Goal: Task Accomplishment & Management: Manage account settings

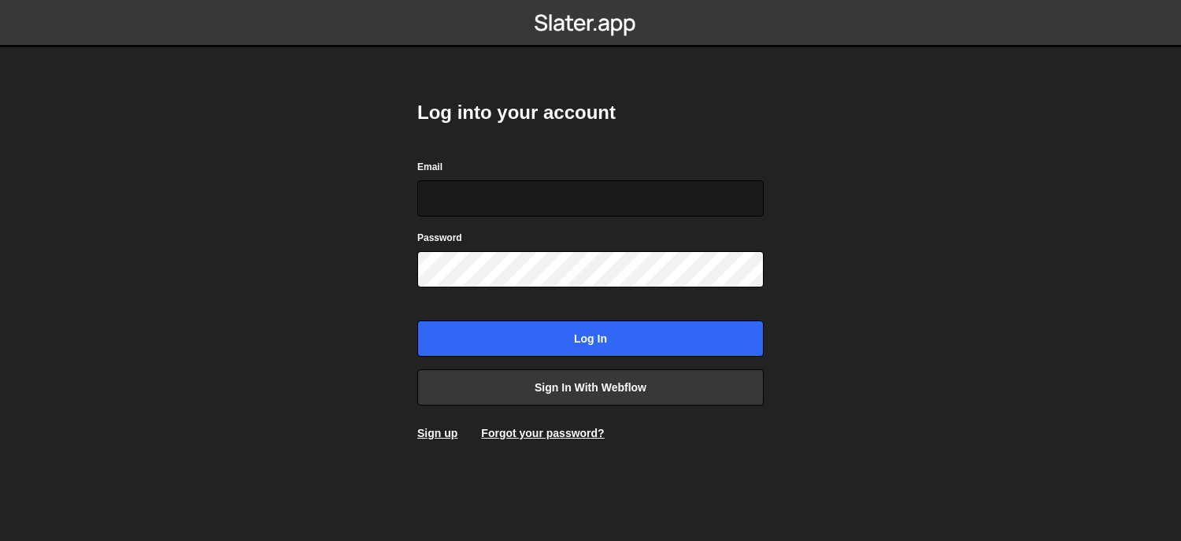
click at [599, 205] on input "Email" at bounding box center [590, 198] width 346 height 36
type input "[PERSON_NAME][EMAIL_ADDRESS][DOMAIN_NAME]"
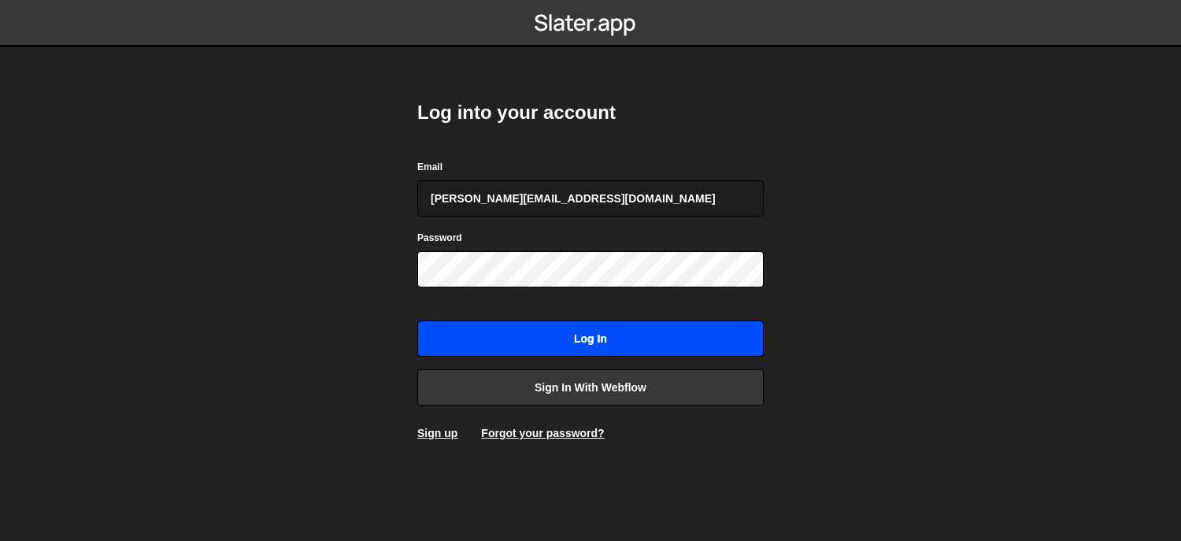
click at [583, 341] on input "Log in" at bounding box center [590, 338] width 346 height 36
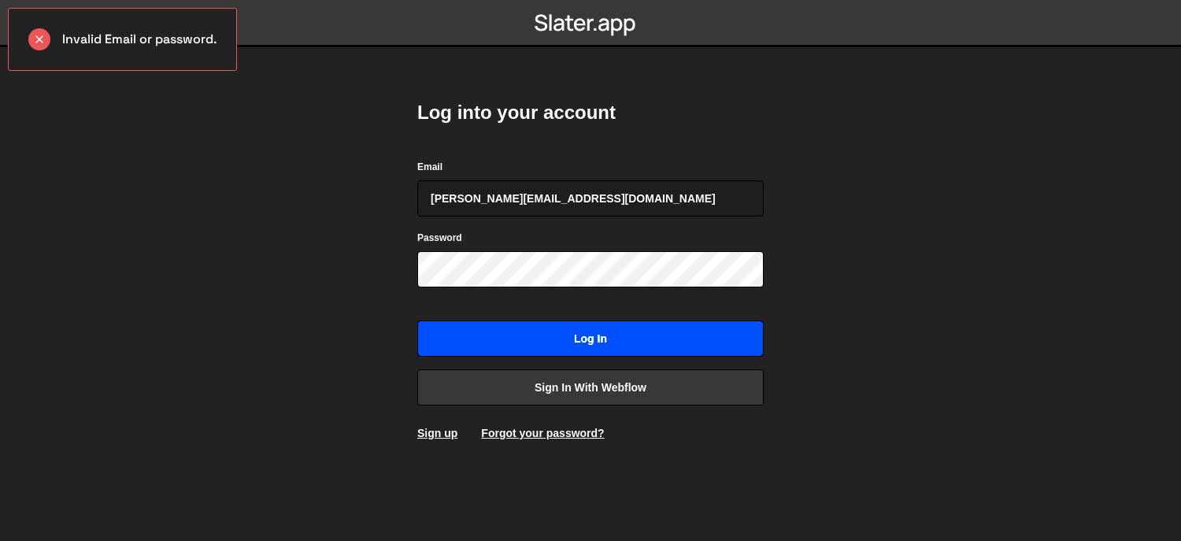
click at [641, 343] on input "Log in" at bounding box center [590, 338] width 346 height 36
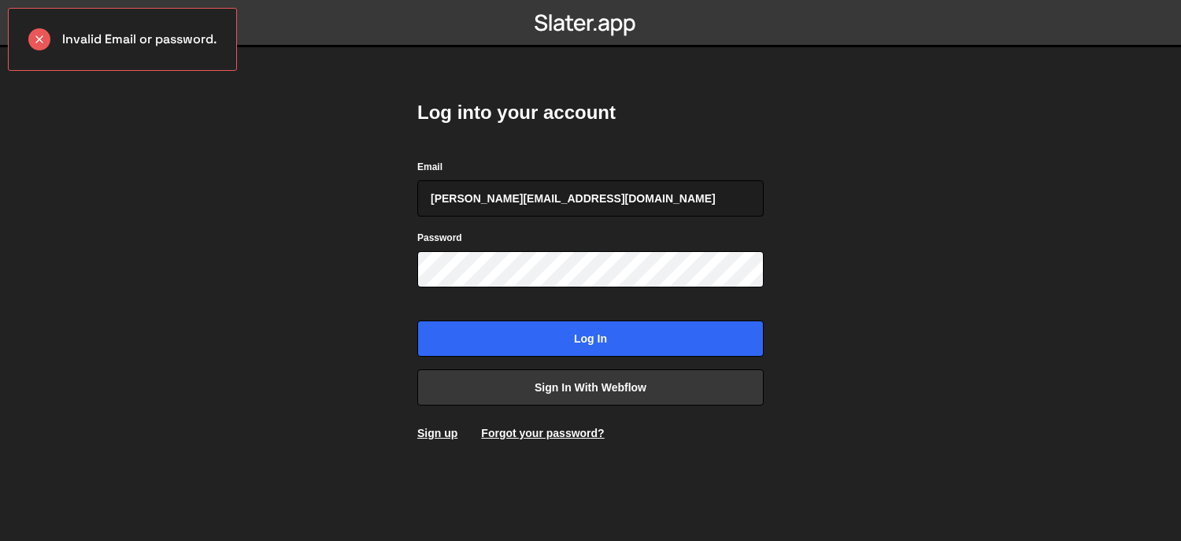
click at [903, 320] on body "Invalid Email or password. Log into your account Email c.paras@uptut.com Passwo…" at bounding box center [590, 270] width 1181 height 541
